Goal: Information Seeking & Learning: Understand process/instructions

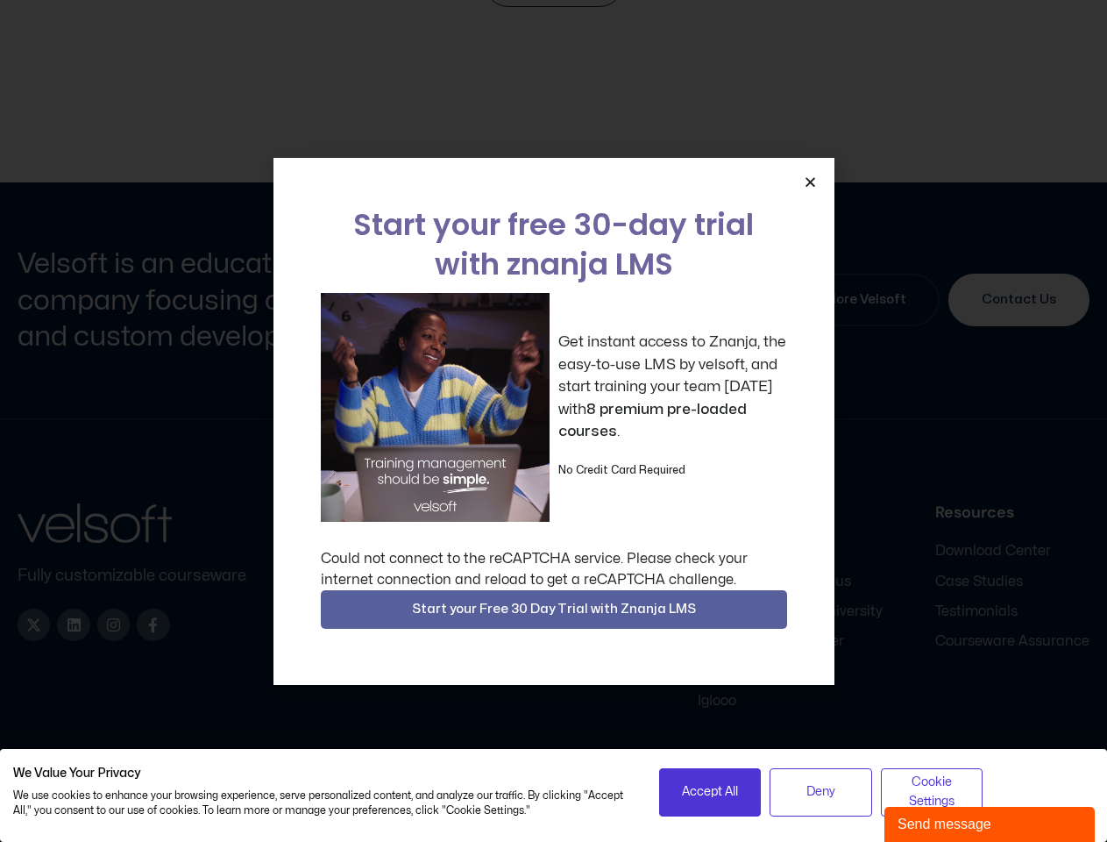
click at [553, 421] on div "Get instant access to Znanja, the easy-to-use LMS by velsoft, and start trainin…" at bounding box center [554, 407] width 466 height 229
click at [810, 182] on icon "Close" at bounding box center [810, 181] width 13 height 13
click at [554, 609] on div "Company Home About Careers Contact Content Courseware SCORM Courses Articulate …" at bounding box center [682, 606] width 815 height 207
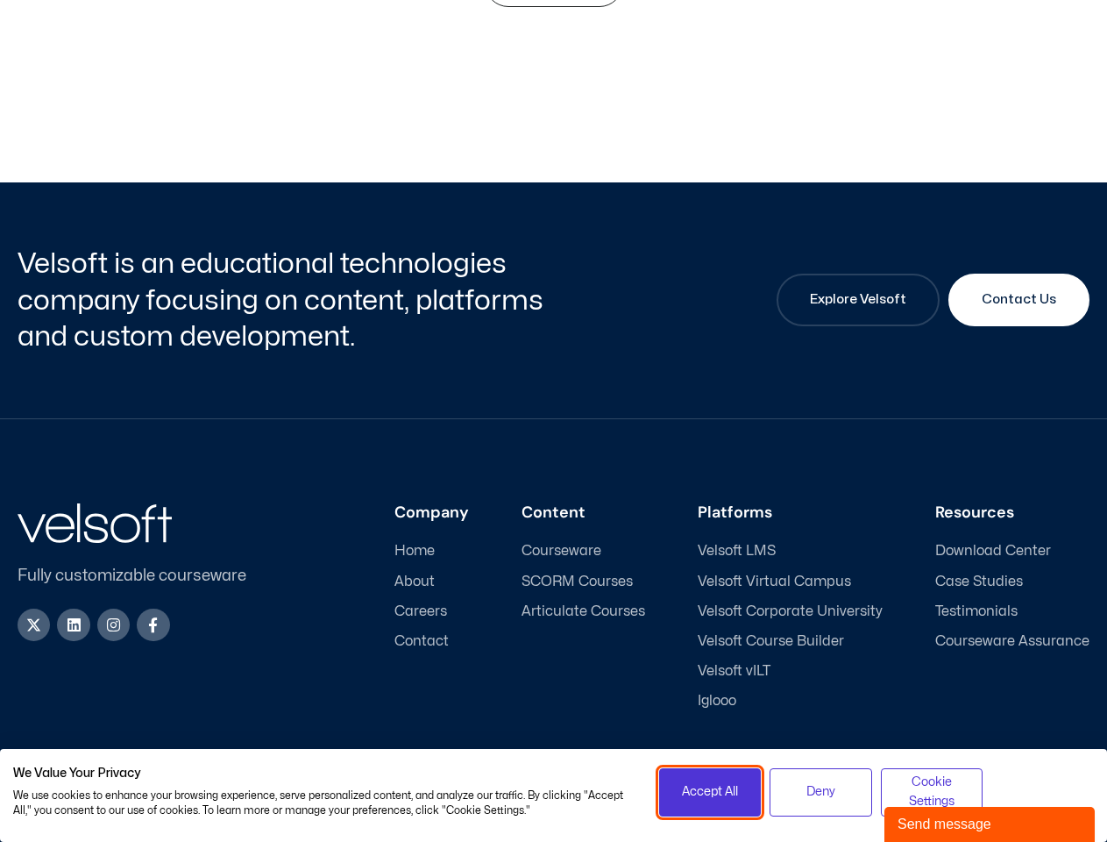
click at [710, 792] on span "Accept All" at bounding box center [710, 791] width 56 height 19
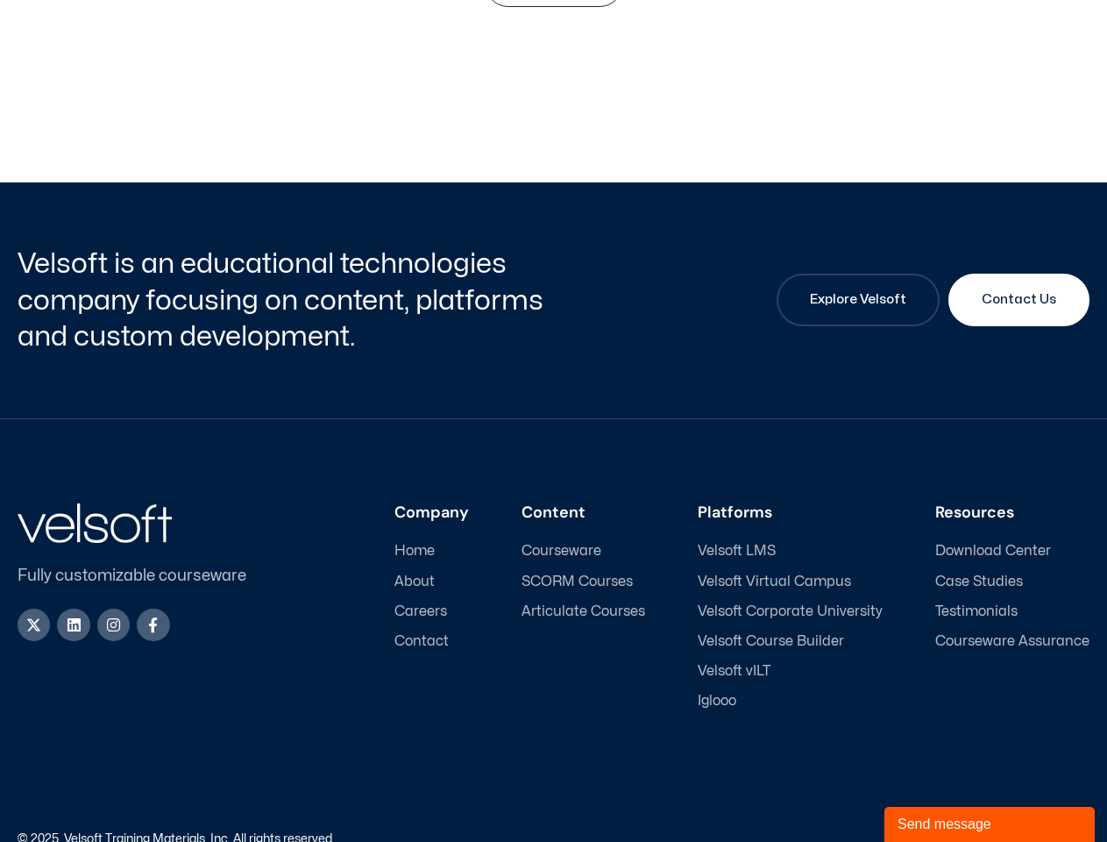
click at [821, 833] on div "Accessibility Policy | Privacy Policy" at bounding box center [822, 839] width 537 height 12
click at [932, 833] on link "Accessibility Policy" at bounding box center [939, 838] width 105 height 11
click at [990, 824] on div "Send message" at bounding box center [990, 824] width 184 height 21
